Goal: Information Seeking & Learning: Find specific fact

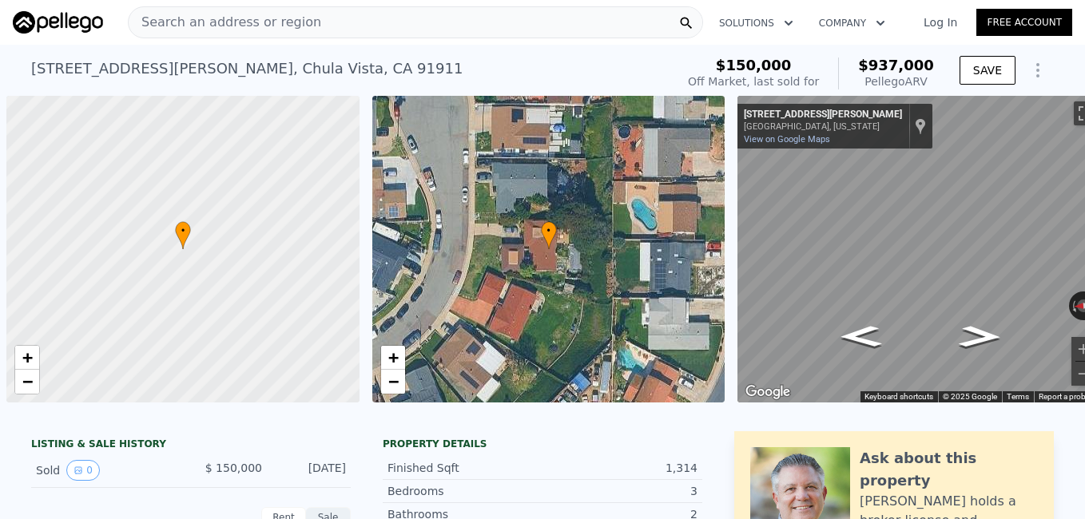
scroll to position [0, 6]
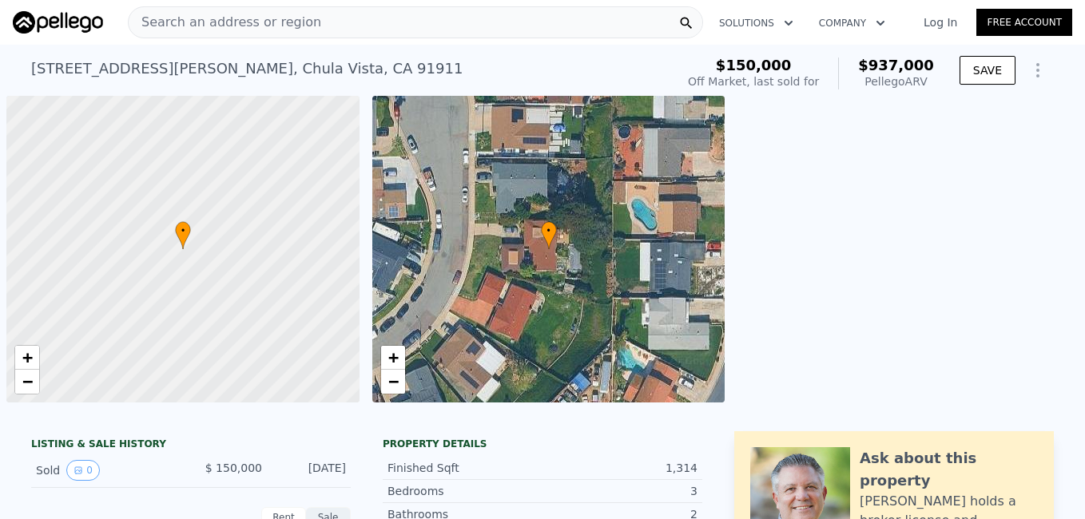
click at [471, 24] on div "Search an address or region" at bounding box center [415, 22] width 575 height 32
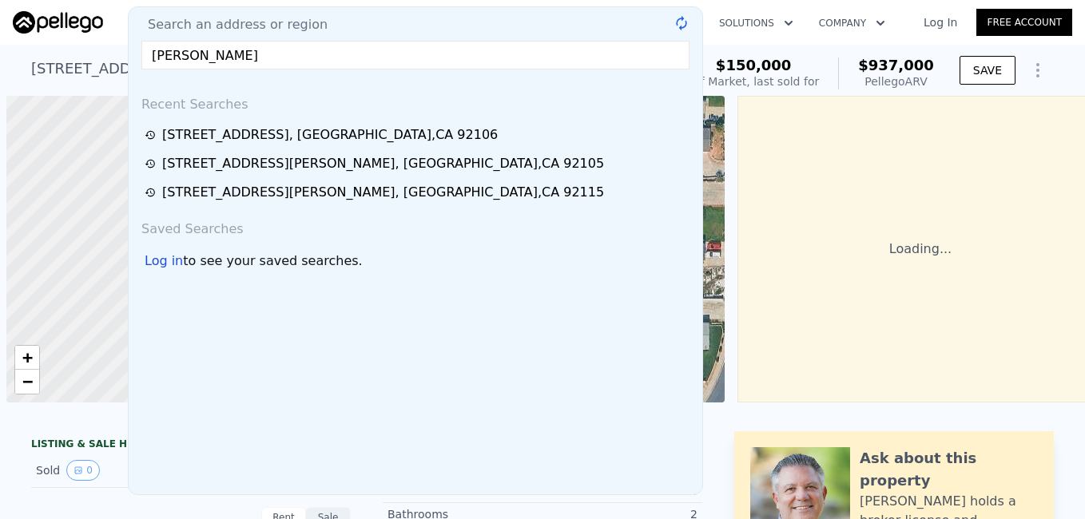
scroll to position [0, 6]
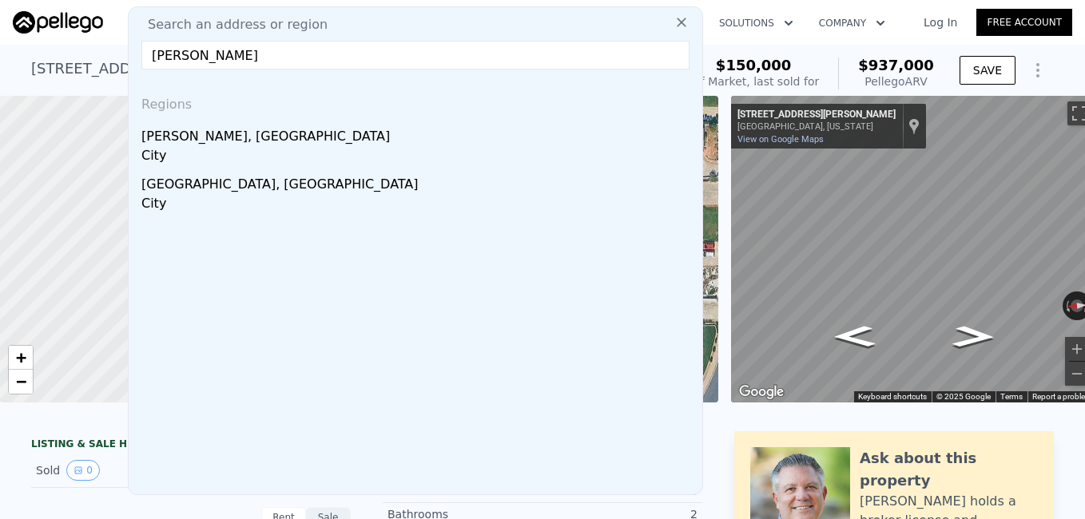
paste input "[STREET_ADDRESS]"
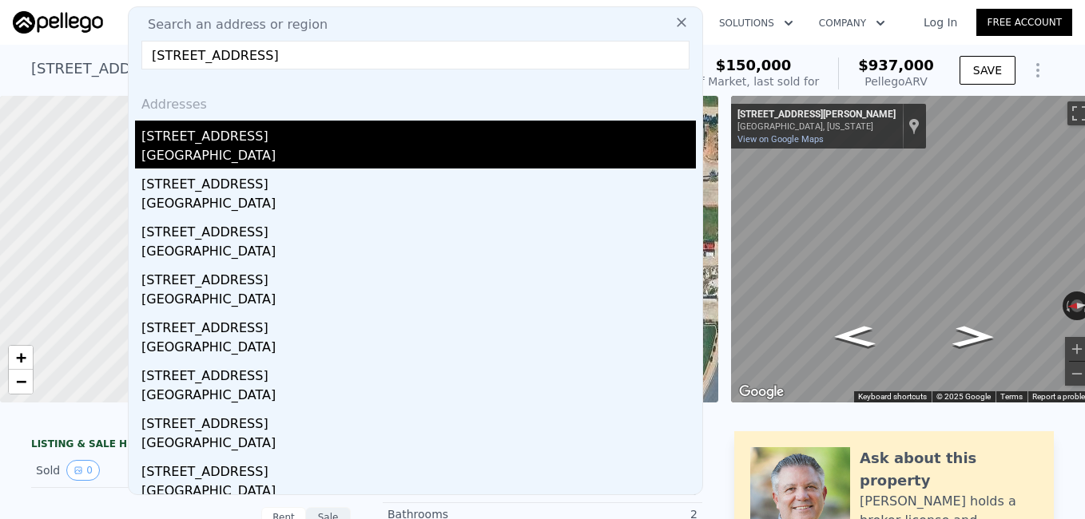
type input "[STREET_ADDRESS]"
click at [204, 138] on div "[STREET_ADDRESS]" at bounding box center [418, 134] width 554 height 26
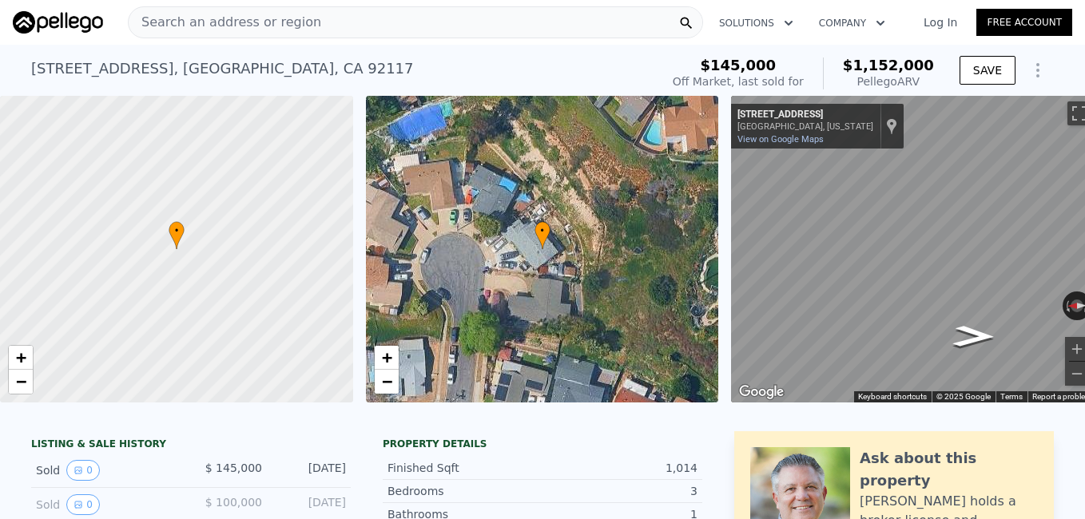
click at [456, 33] on div "Search an address or region" at bounding box center [415, 22] width 575 height 32
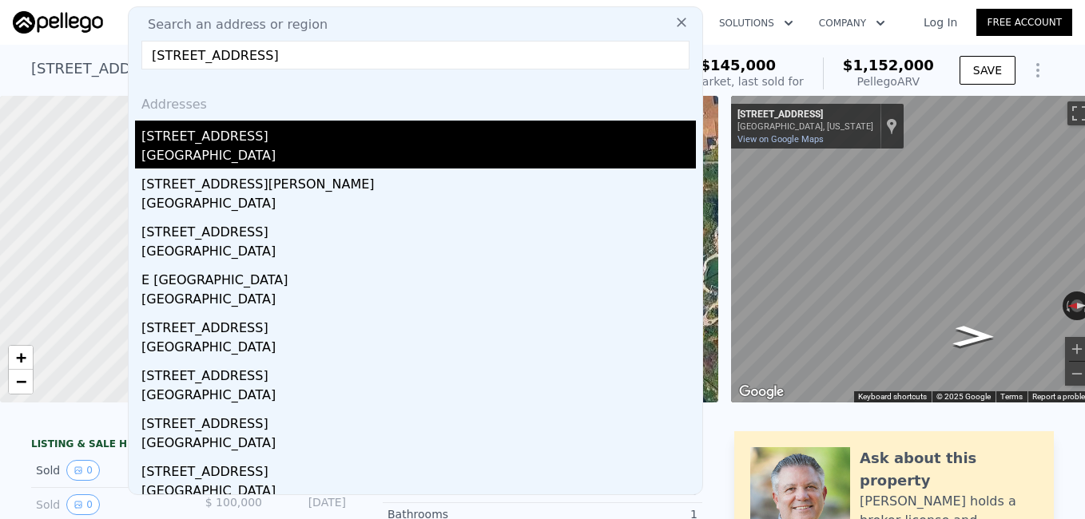
type input "[STREET_ADDRESS]"
click at [224, 135] on div "[STREET_ADDRESS]" at bounding box center [418, 134] width 554 height 26
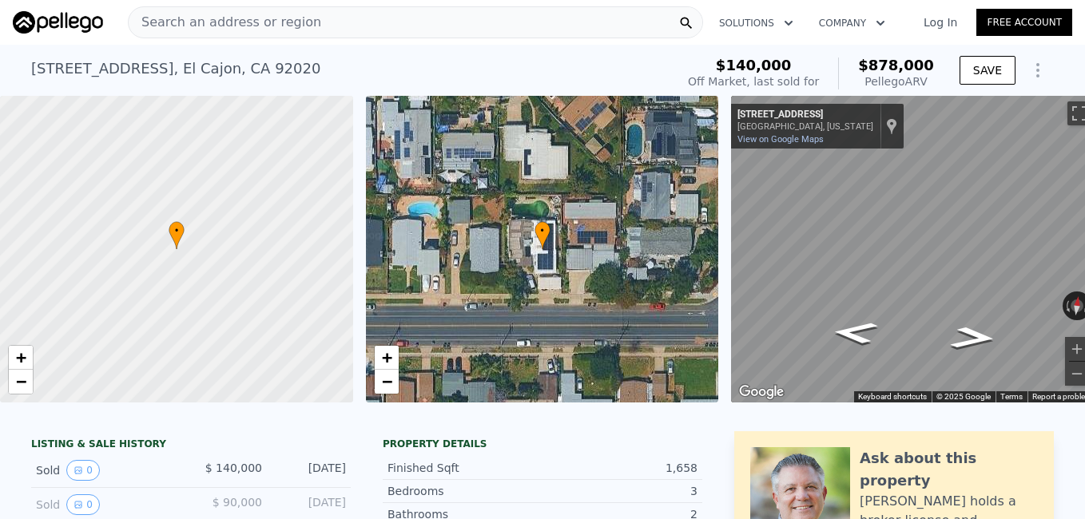
click at [312, 24] on div "Search an address or region" at bounding box center [415, 22] width 575 height 32
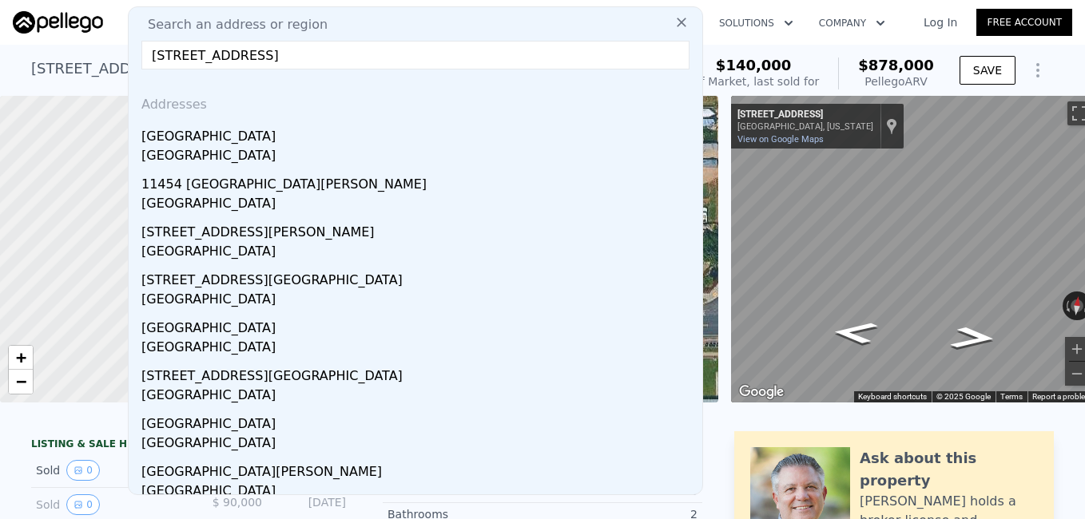
type input "[STREET_ADDRESS]"
click at [229, 131] on div "[GEOGRAPHIC_DATA]" at bounding box center [418, 134] width 554 height 26
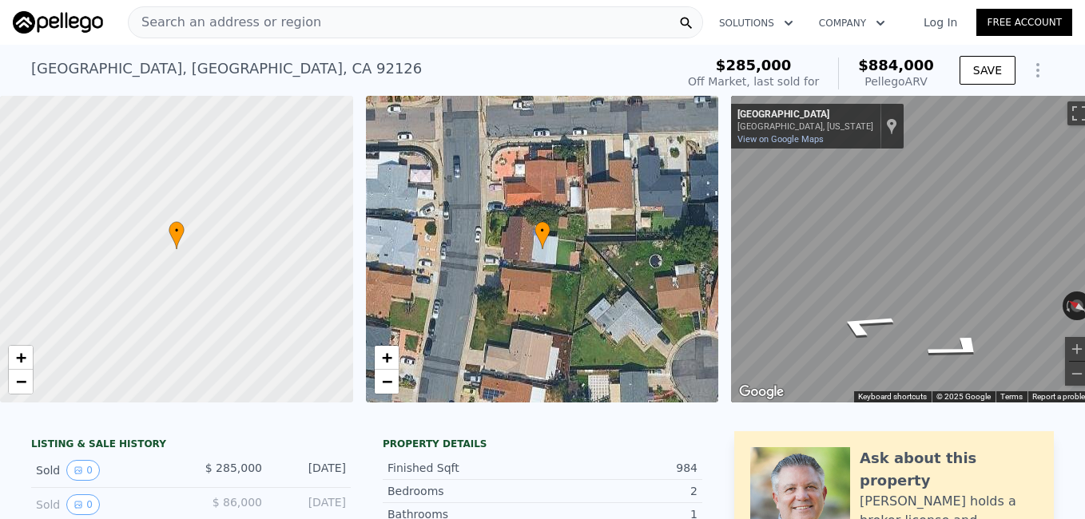
click at [379, 24] on div "Search an address or region" at bounding box center [415, 22] width 575 height 32
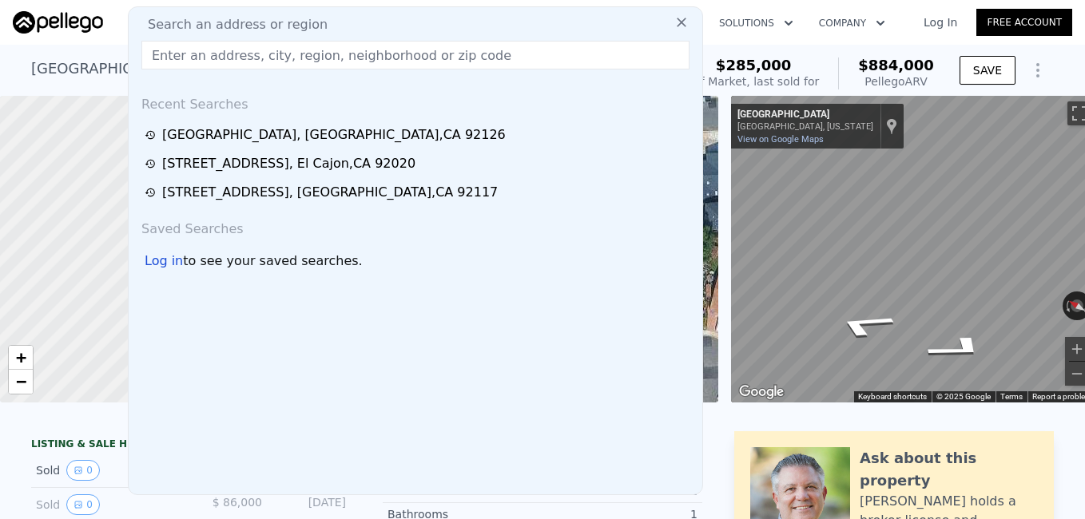
type input "[STREET_ADDRESS][PERSON_NAME]"
drag, startPoint x: 314, startPoint y: 141, endPoint x: 452, endPoint y: 58, distance: 161.2
click at [314, 141] on div "[STREET_ADDRESS]" at bounding box center [333, 134] width 343 height 19
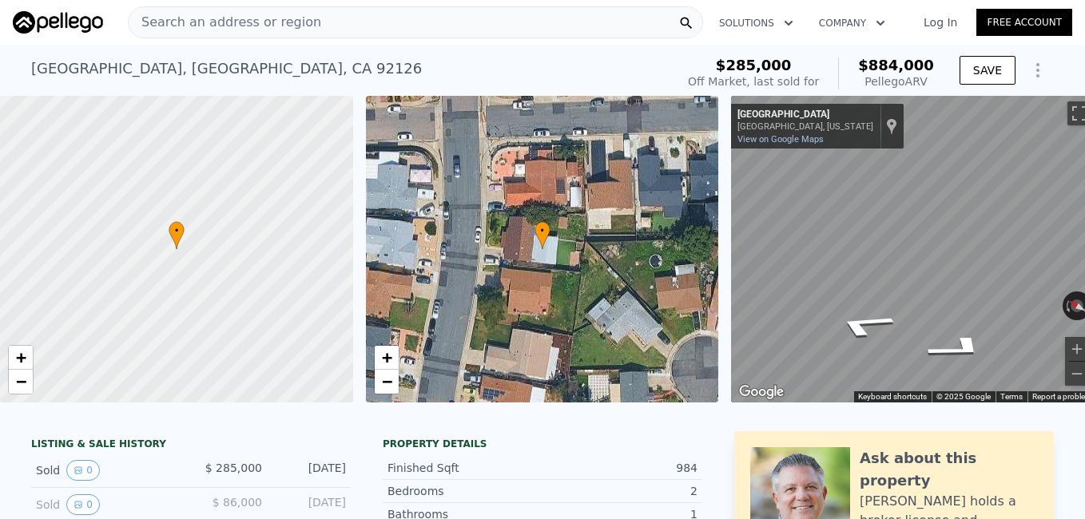
click at [220, 30] on span "Search an address or region" at bounding box center [225, 22] width 193 height 19
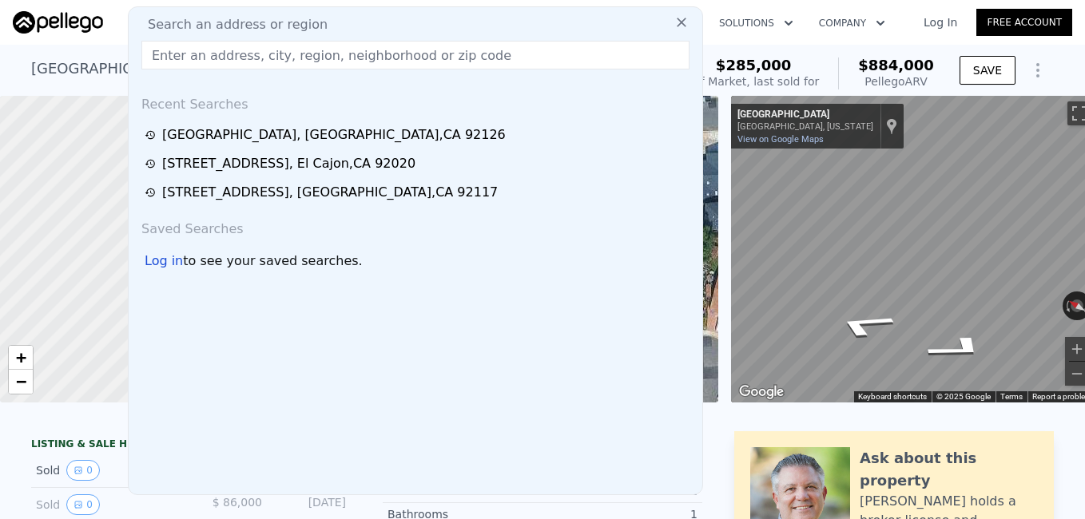
type input "[STREET_ADDRESS][PERSON_NAME]"
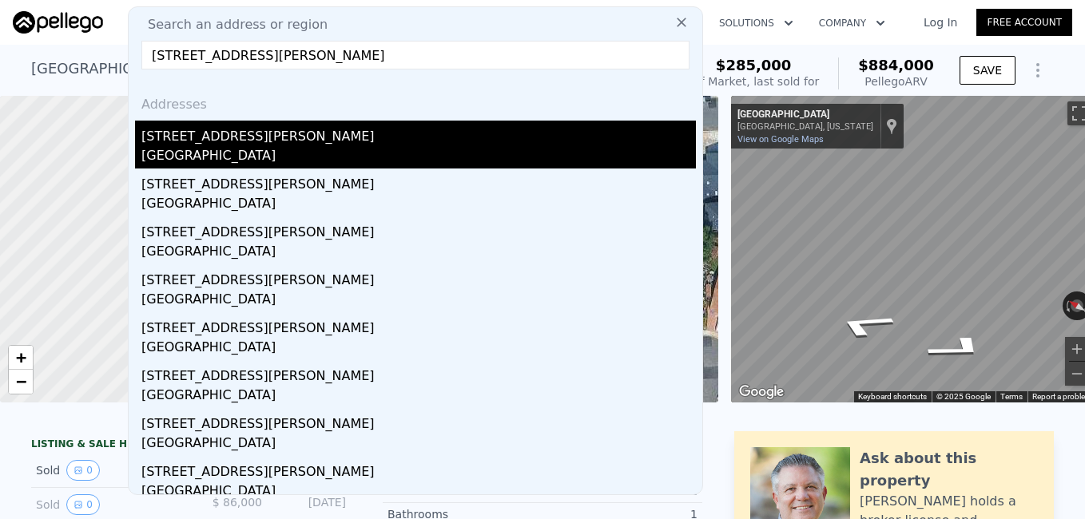
click at [226, 142] on div "[STREET_ADDRESS][PERSON_NAME]" at bounding box center [418, 134] width 554 height 26
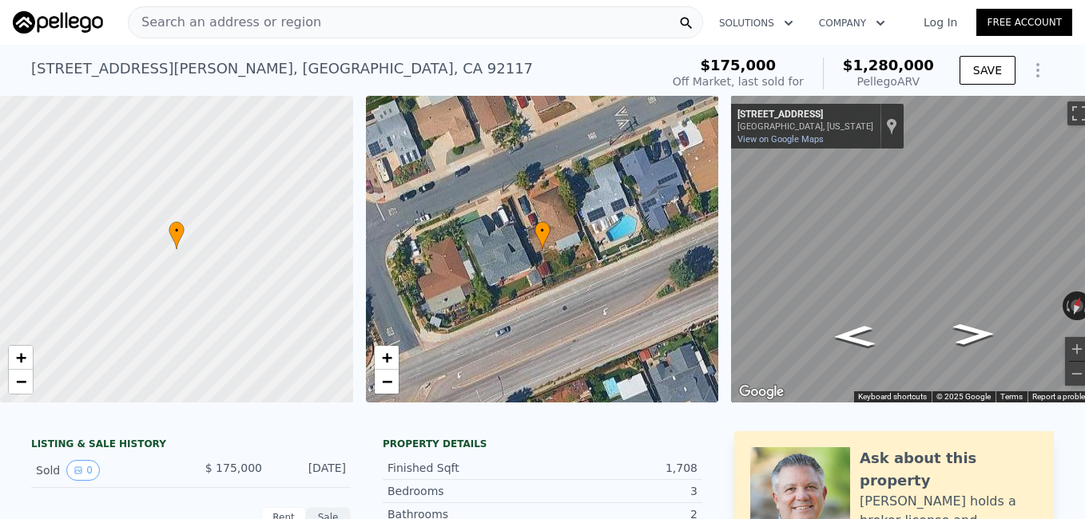
click at [224, 23] on span "Search an address or region" at bounding box center [225, 22] width 193 height 19
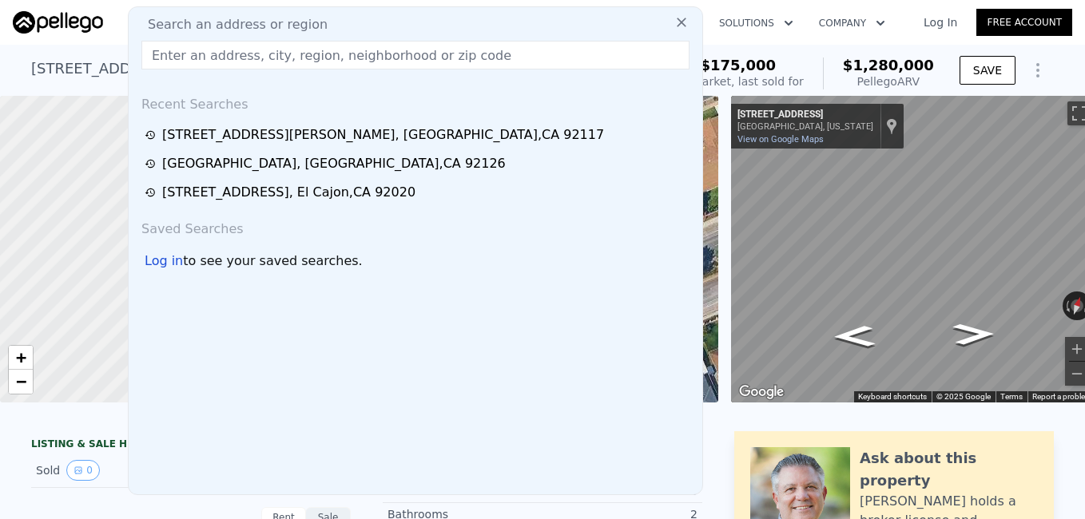
type input "[STREET_ADDRESS]"
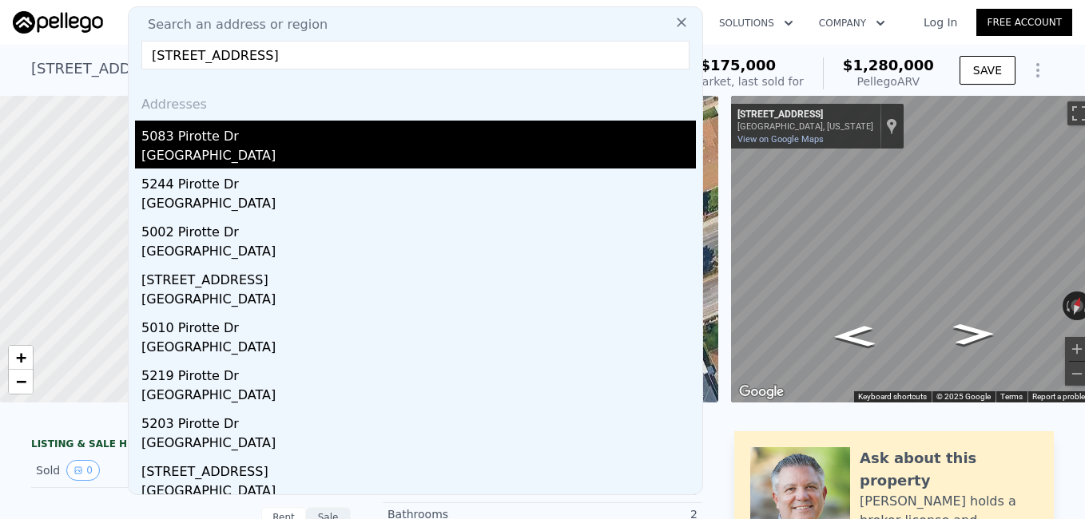
click at [222, 141] on div "5083 Pirotte Dr" at bounding box center [418, 134] width 554 height 26
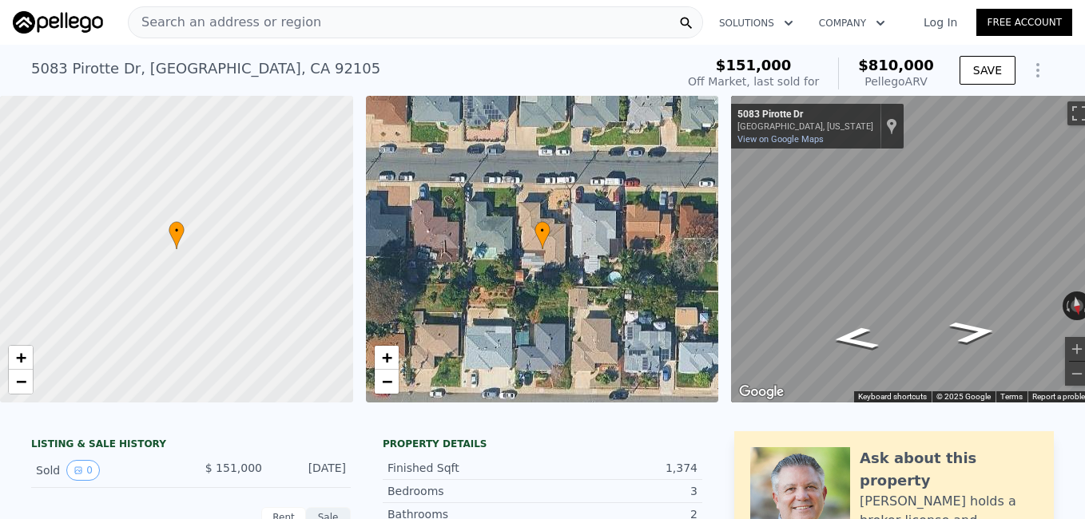
click at [280, 29] on span "Search an address or region" at bounding box center [225, 22] width 193 height 19
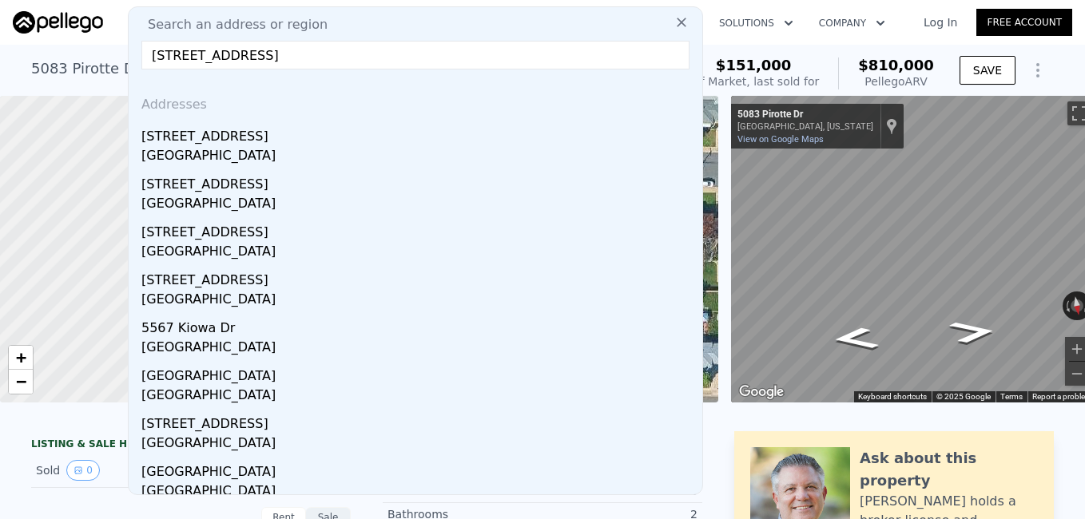
type input "[STREET_ADDRESS]"
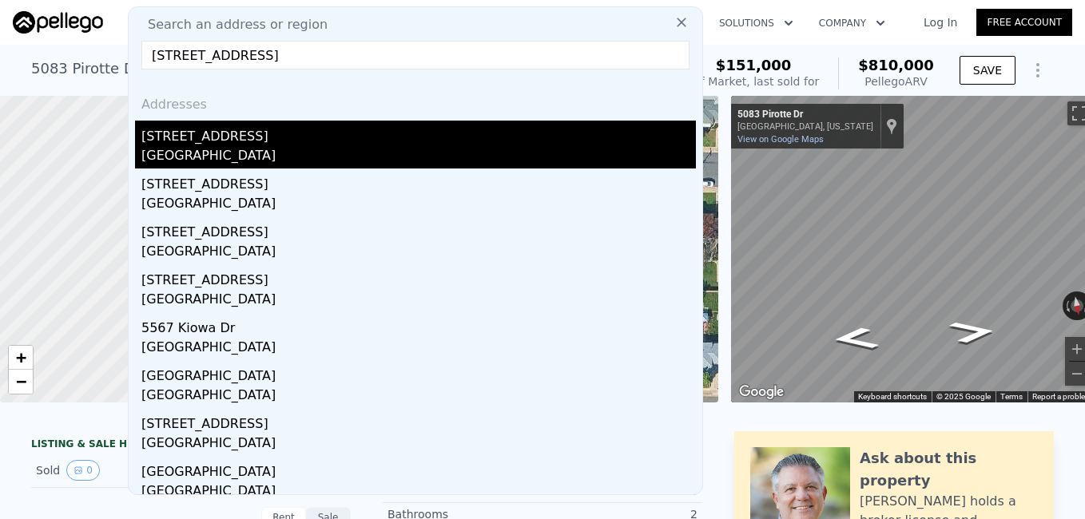
click at [194, 143] on div "[STREET_ADDRESS]" at bounding box center [418, 134] width 554 height 26
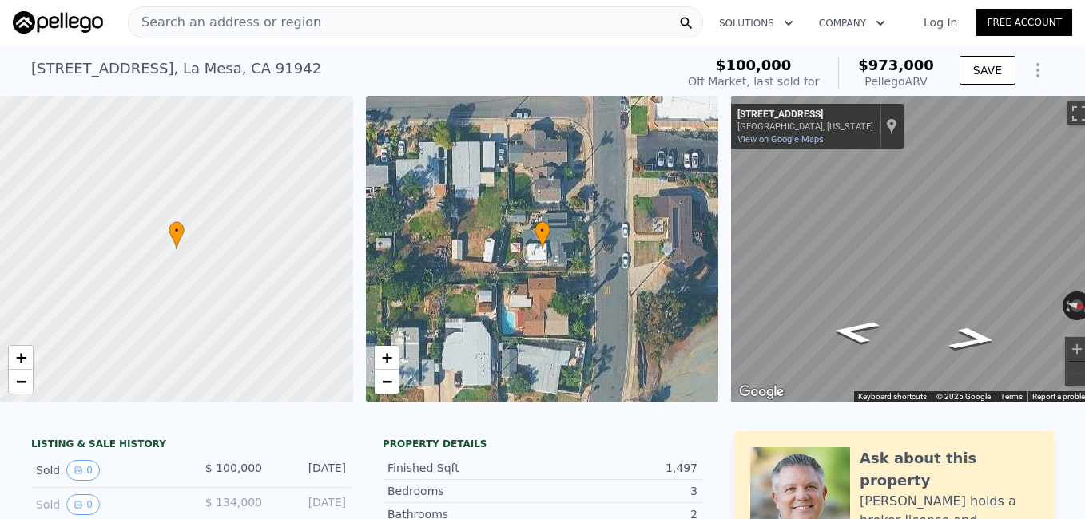
click at [287, 28] on span "Search an address or region" at bounding box center [225, 22] width 193 height 19
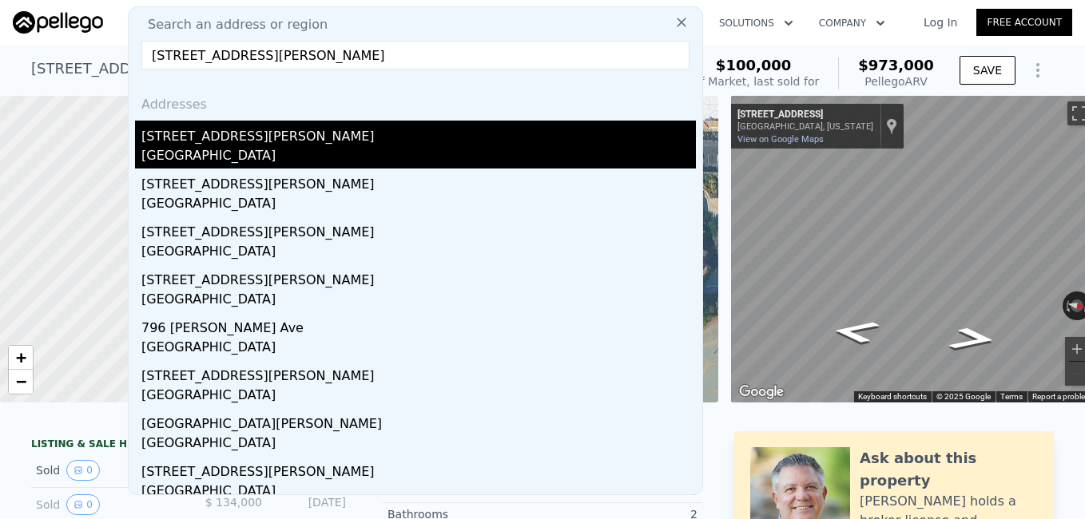
type input "[STREET_ADDRESS][PERSON_NAME]"
click at [251, 136] on div "[STREET_ADDRESS][PERSON_NAME]" at bounding box center [418, 134] width 554 height 26
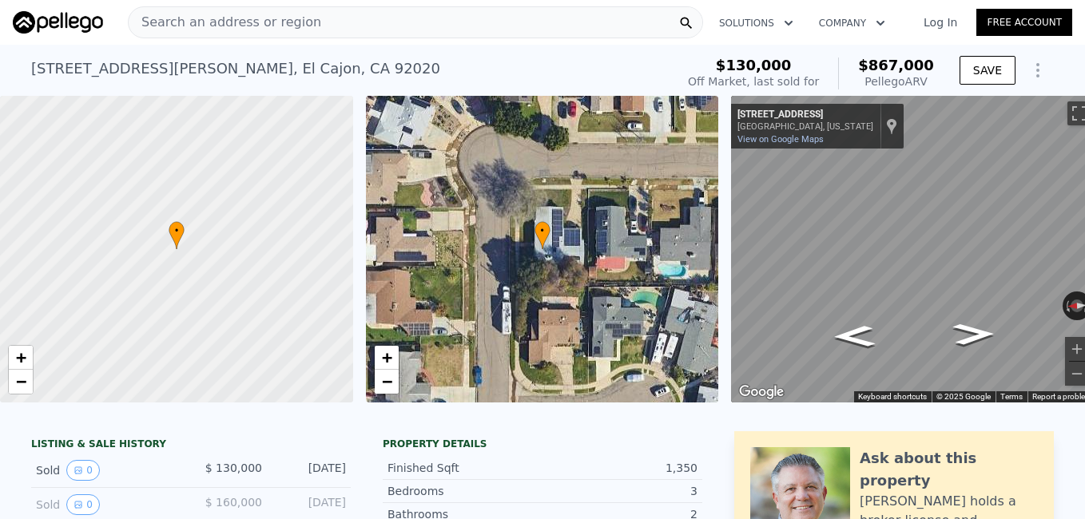
click at [264, 32] on div "Search an address or region" at bounding box center [225, 22] width 193 height 30
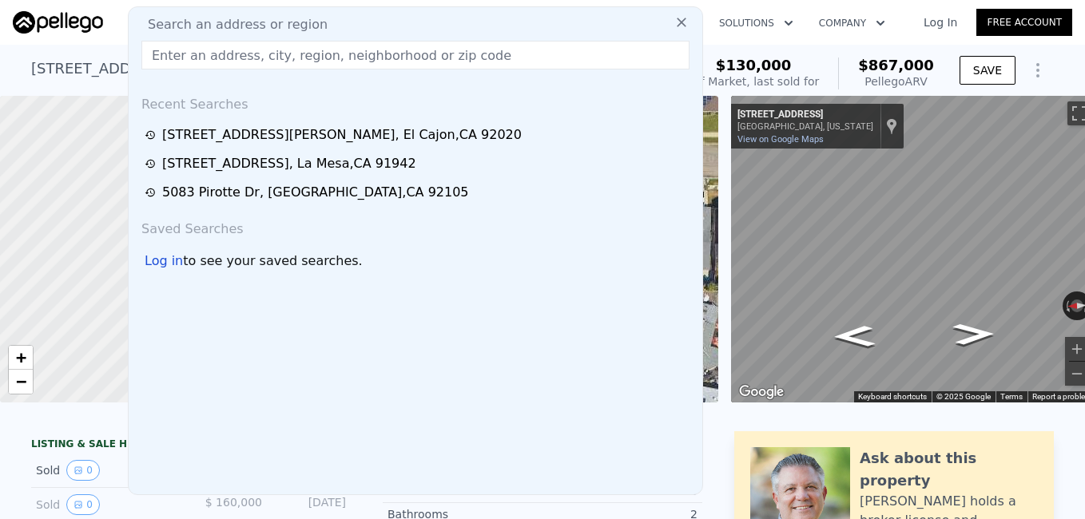
type input "[STREET_ADDRESS]"
click at [407, 47] on input "[STREET_ADDRESS]" at bounding box center [415, 55] width 548 height 29
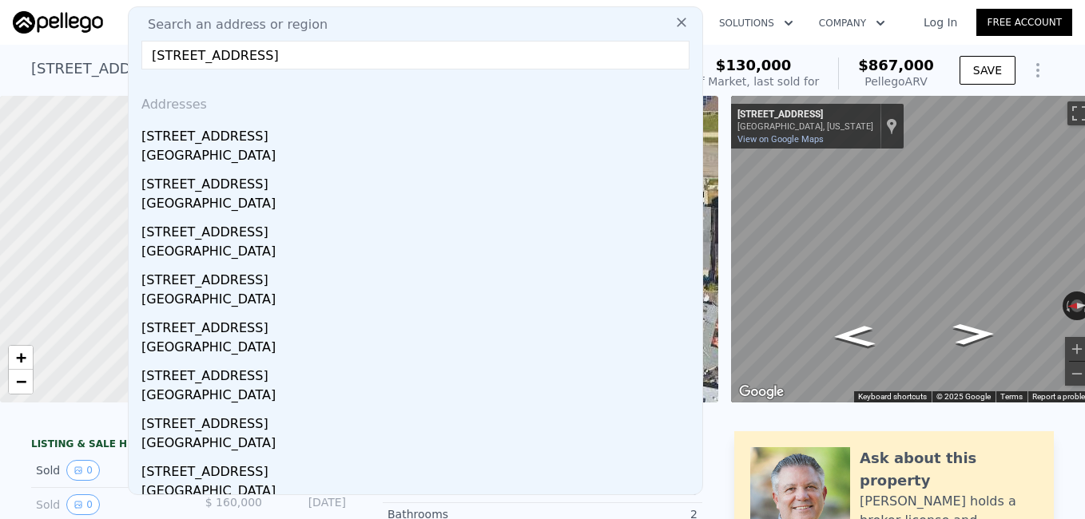
drag, startPoint x: 228, startPoint y: 150, endPoint x: 375, endPoint y: 264, distance: 185.7
click at [228, 149] on div "[GEOGRAPHIC_DATA]" at bounding box center [418, 157] width 554 height 22
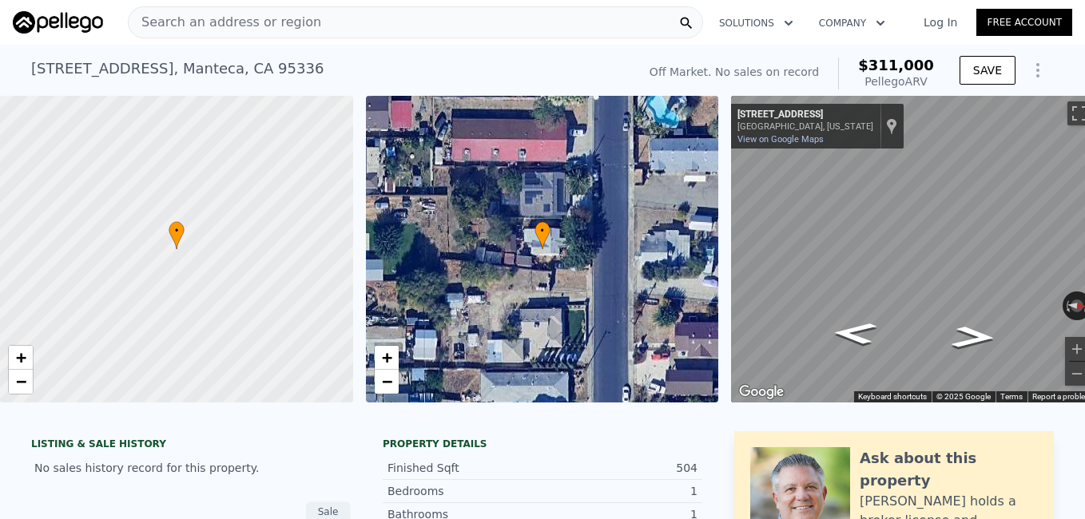
click at [274, 15] on span "Search an address or region" at bounding box center [225, 22] width 193 height 19
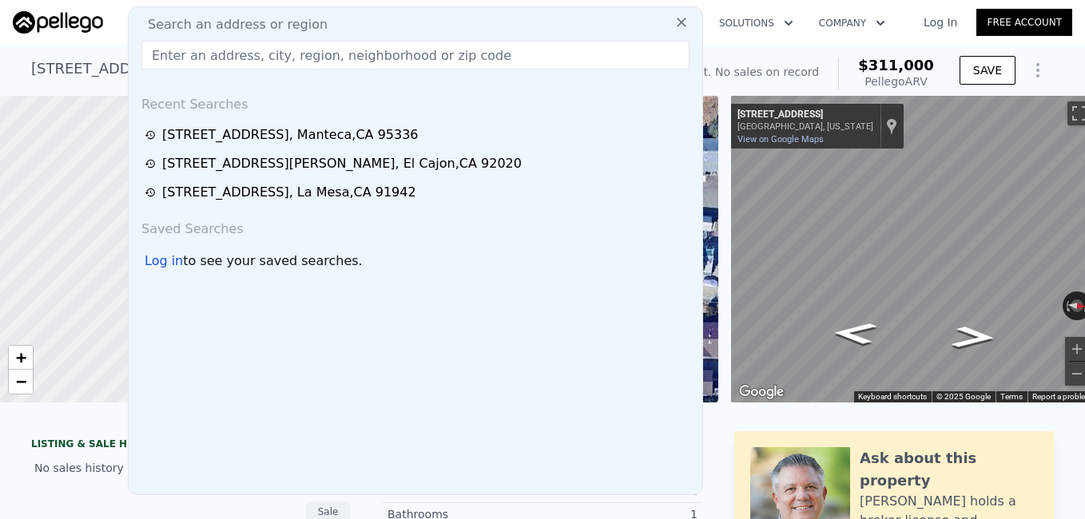
type input "[STREET_ADDRESS][PERSON_NAME]"
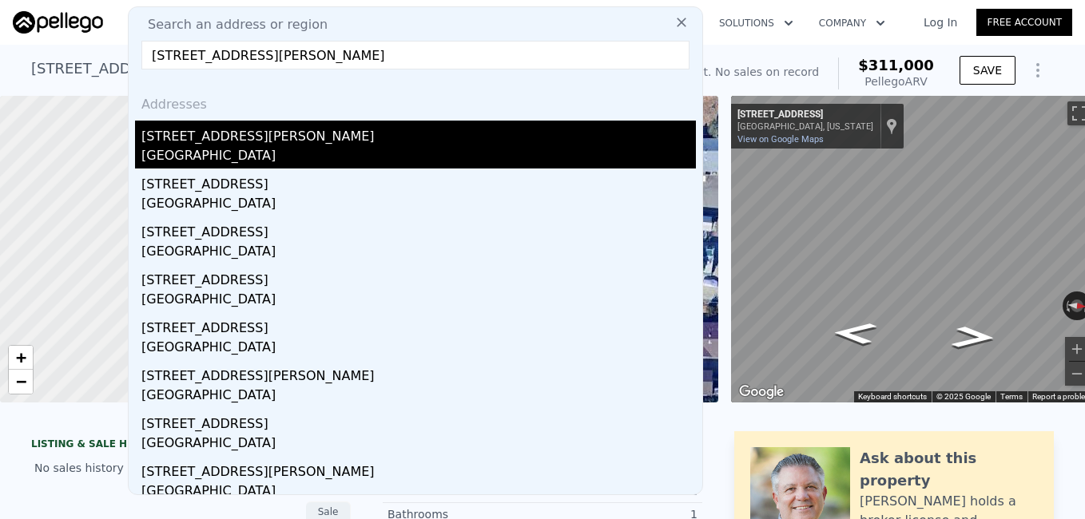
click at [228, 145] on div "[STREET_ADDRESS][PERSON_NAME]" at bounding box center [418, 134] width 554 height 26
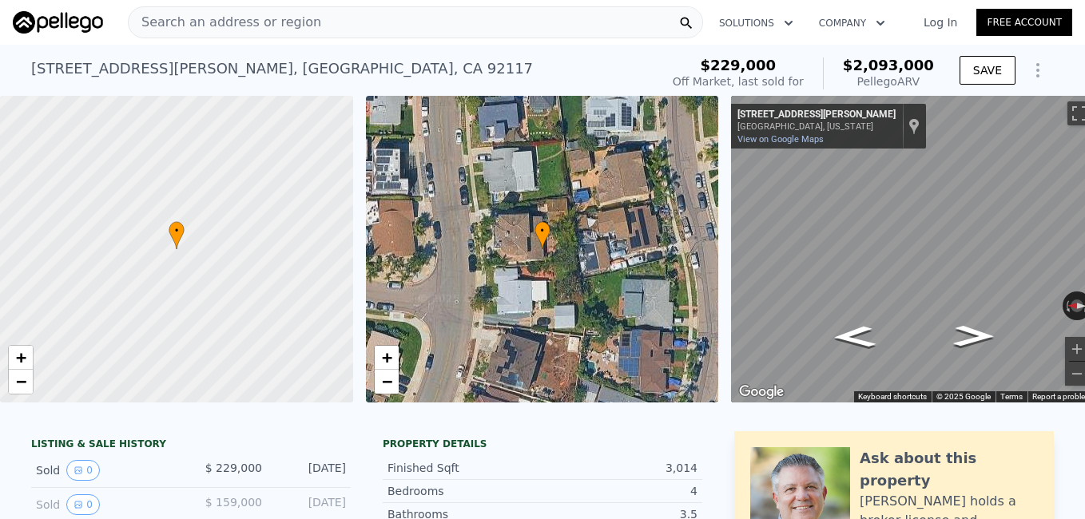
click at [210, 29] on span "Search an address or region" at bounding box center [225, 22] width 193 height 19
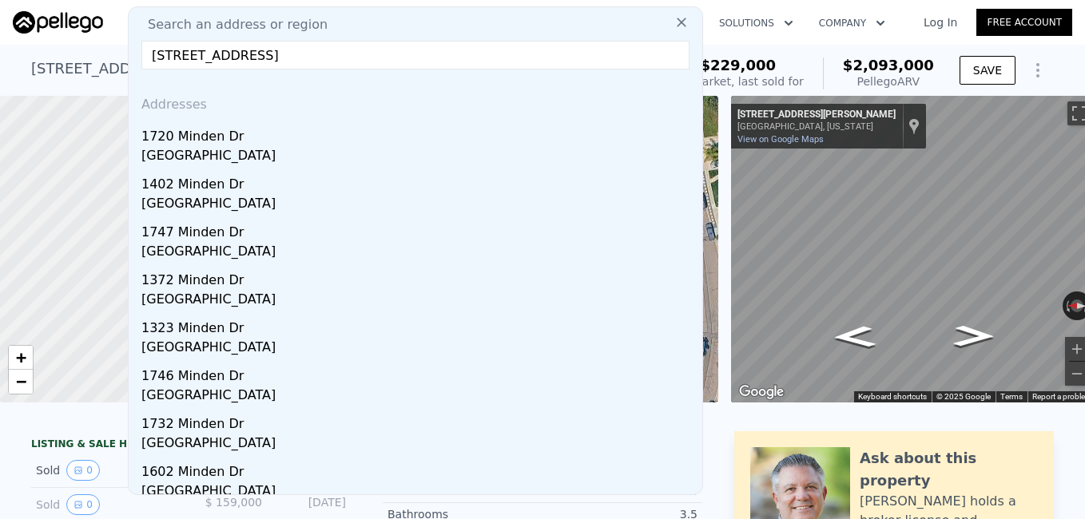
type input "[STREET_ADDRESS]"
drag, startPoint x: 306, startPoint y: 141, endPoint x: 538, endPoint y: 109, distance: 233.7
click at [306, 141] on div "1720 Minden Dr" at bounding box center [418, 134] width 554 height 26
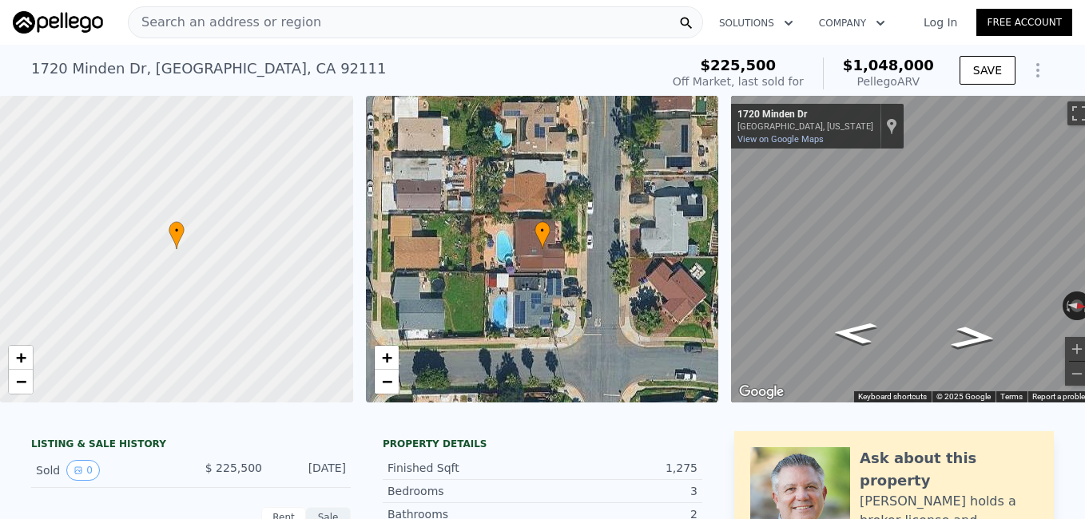
click at [342, 26] on div "Search an address or region" at bounding box center [415, 22] width 575 height 32
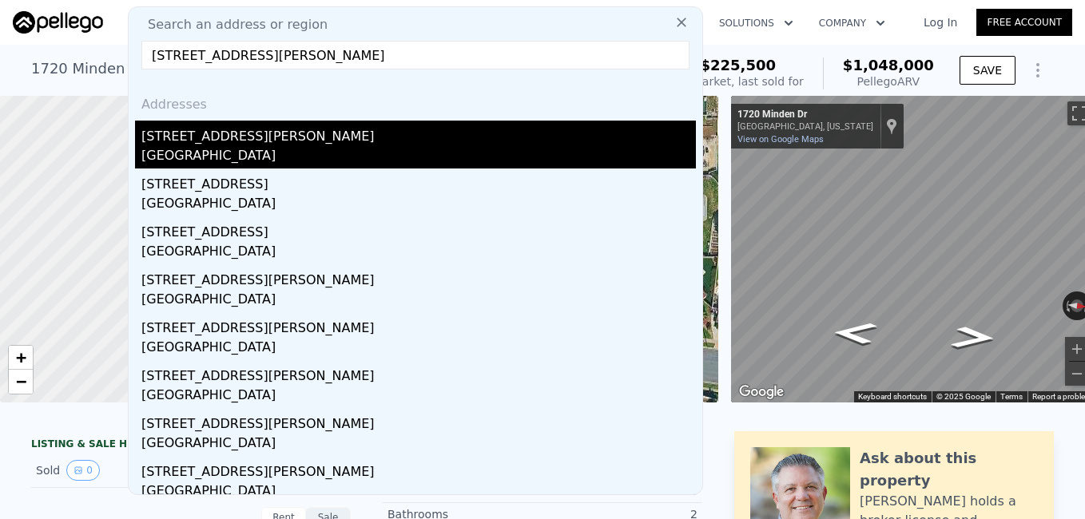
type input "[STREET_ADDRESS][PERSON_NAME]"
click at [245, 141] on div "[STREET_ADDRESS][PERSON_NAME]" at bounding box center [418, 134] width 554 height 26
